Goal: Transaction & Acquisition: Book appointment/travel/reservation

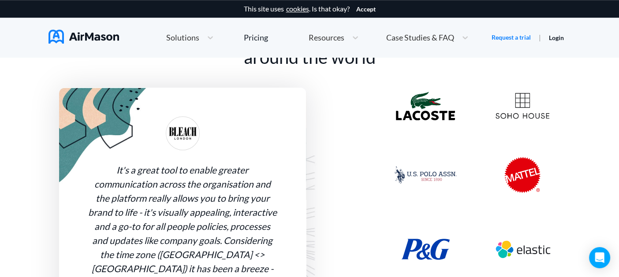
scroll to position [705, 0]
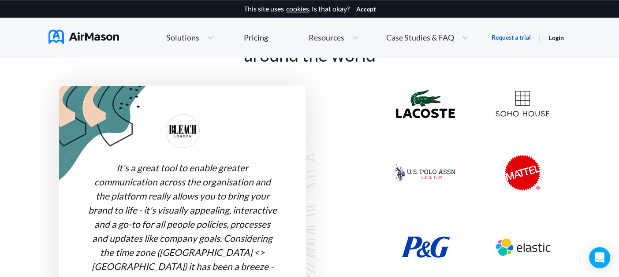
click at [500, 40] on link "Request a trial" at bounding box center [511, 37] width 39 height 9
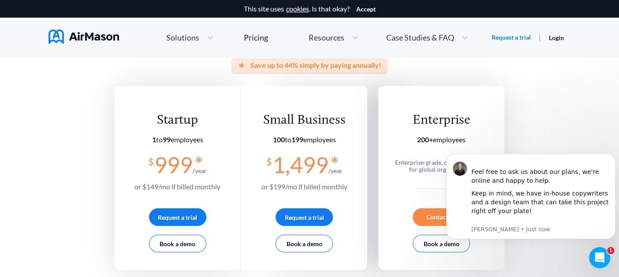
scroll to position [132, 0]
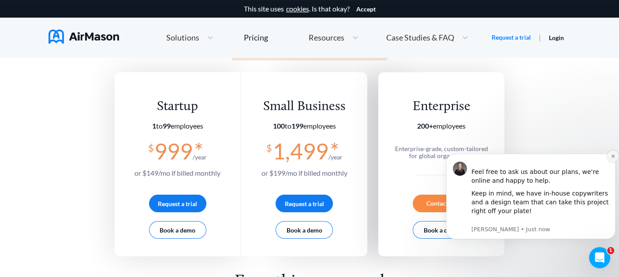
click at [613, 158] on icon "Dismiss notification" at bounding box center [613, 156] width 5 height 5
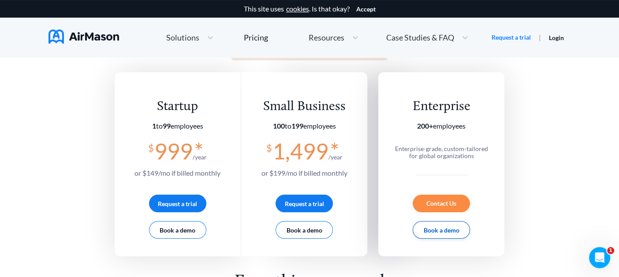
click at [454, 229] on button "Book a demo" at bounding box center [441, 230] width 57 height 18
